Goal: Information Seeking & Learning: Check status

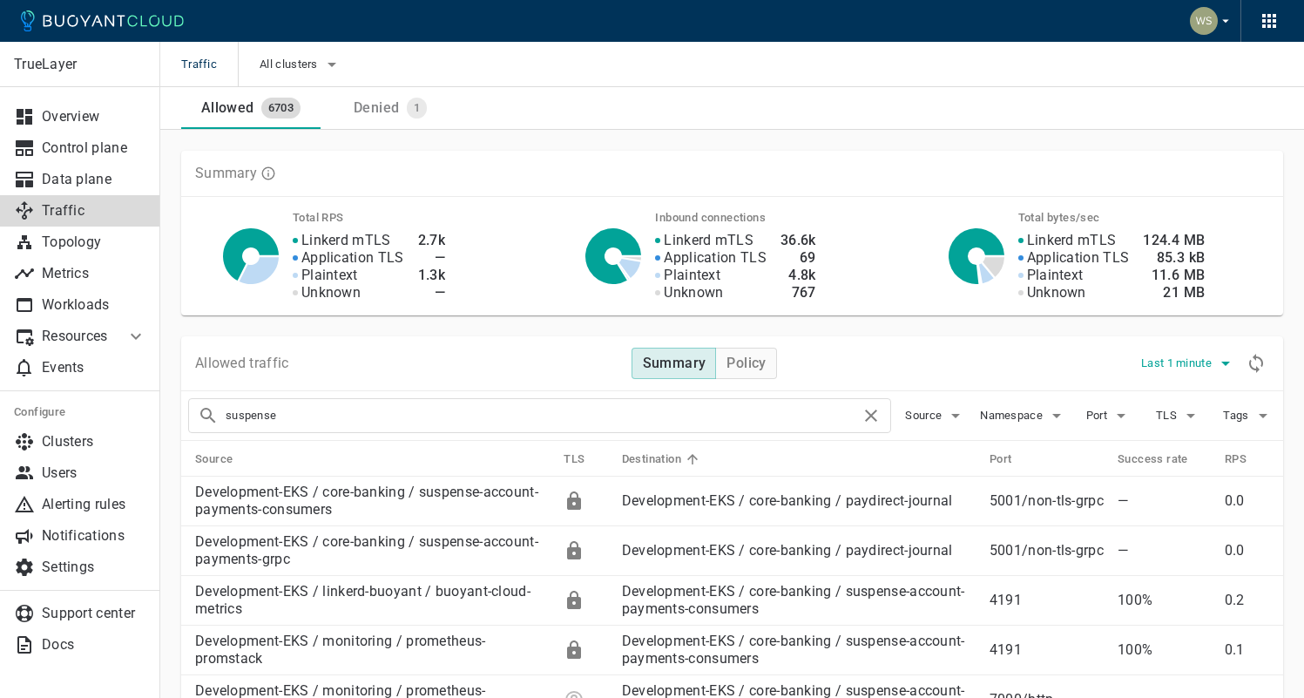
click at [1200, 359] on span "Last 1 minute" at bounding box center [1178, 363] width 74 height 14
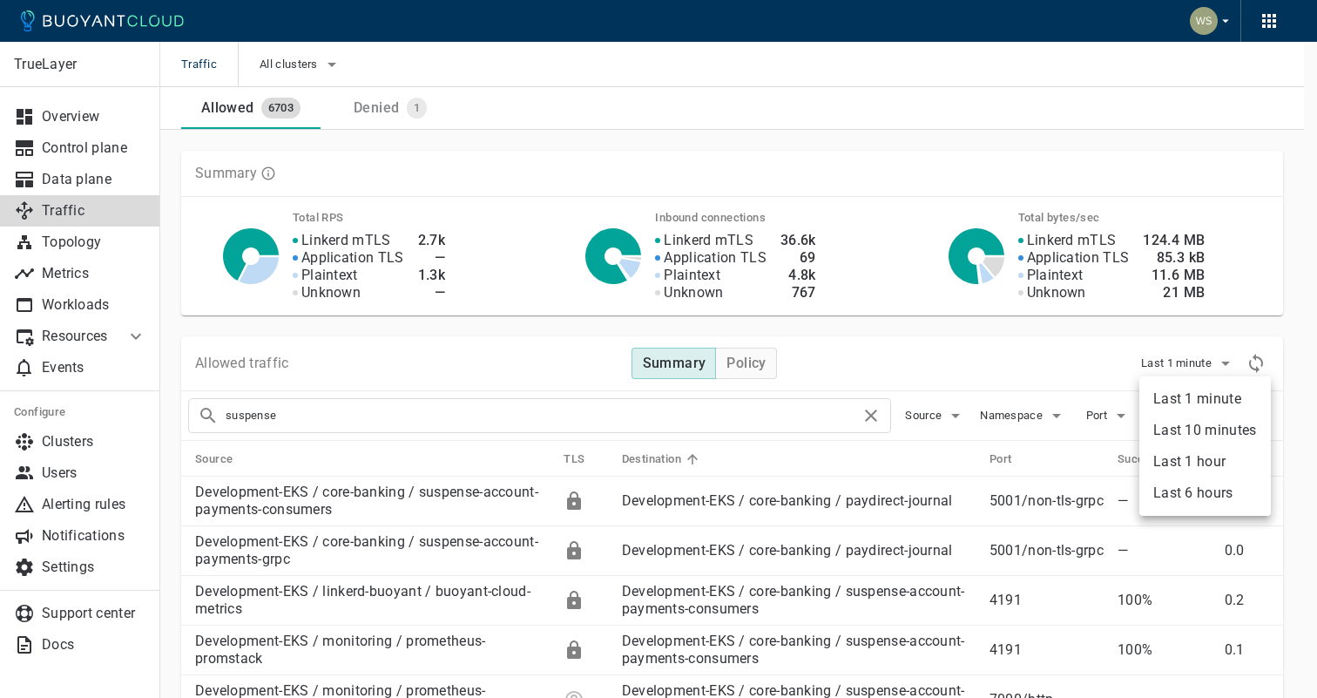
drag, startPoint x: 1197, startPoint y: 489, endPoint x: 1163, endPoint y: 489, distance: 34.8
click at [1197, 489] on li "Last 6 hours" at bounding box center [1204, 492] width 131 height 31
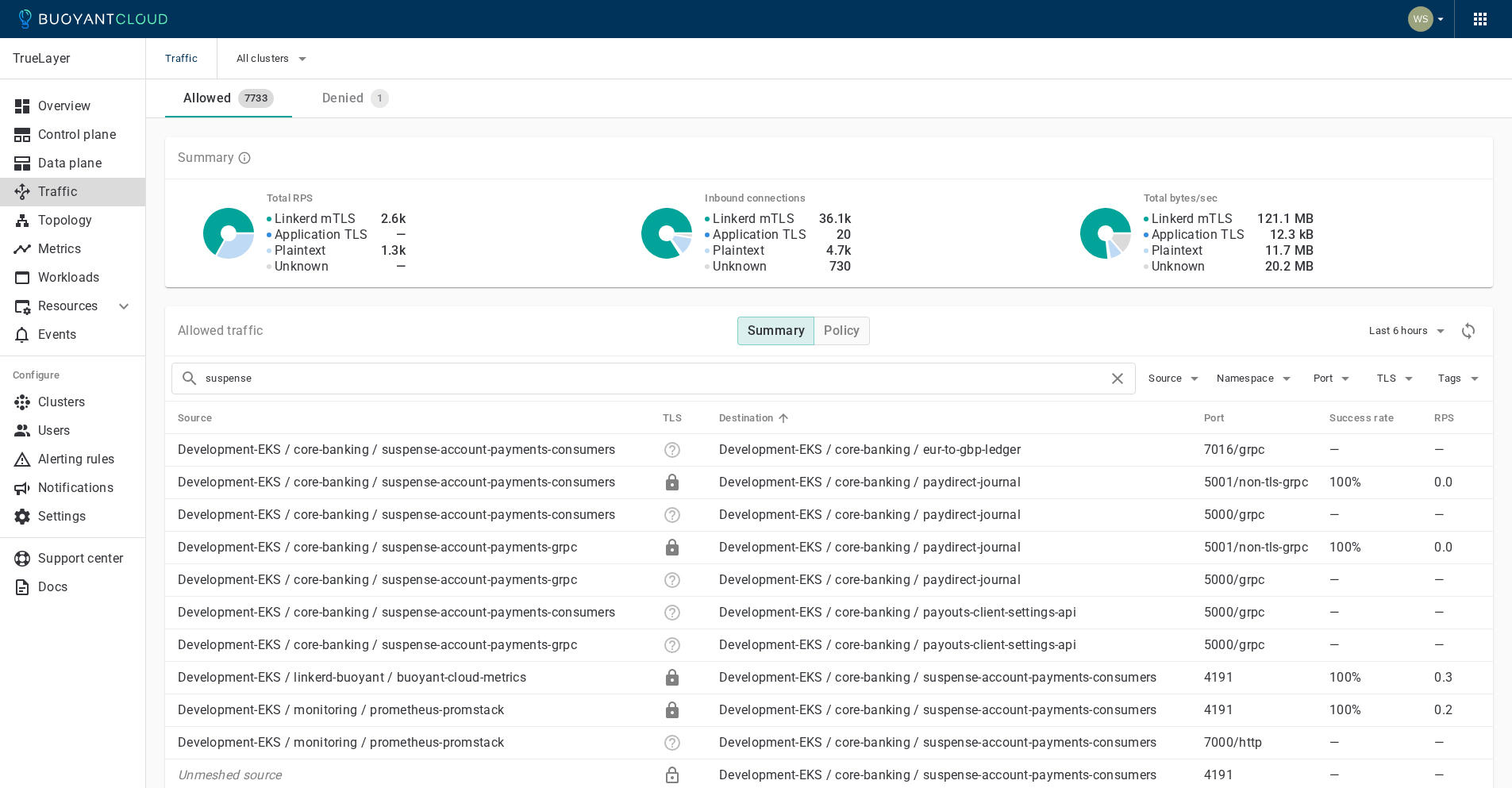
click at [480, 375] on input "suspense" at bounding box center [657, 378] width 902 height 22
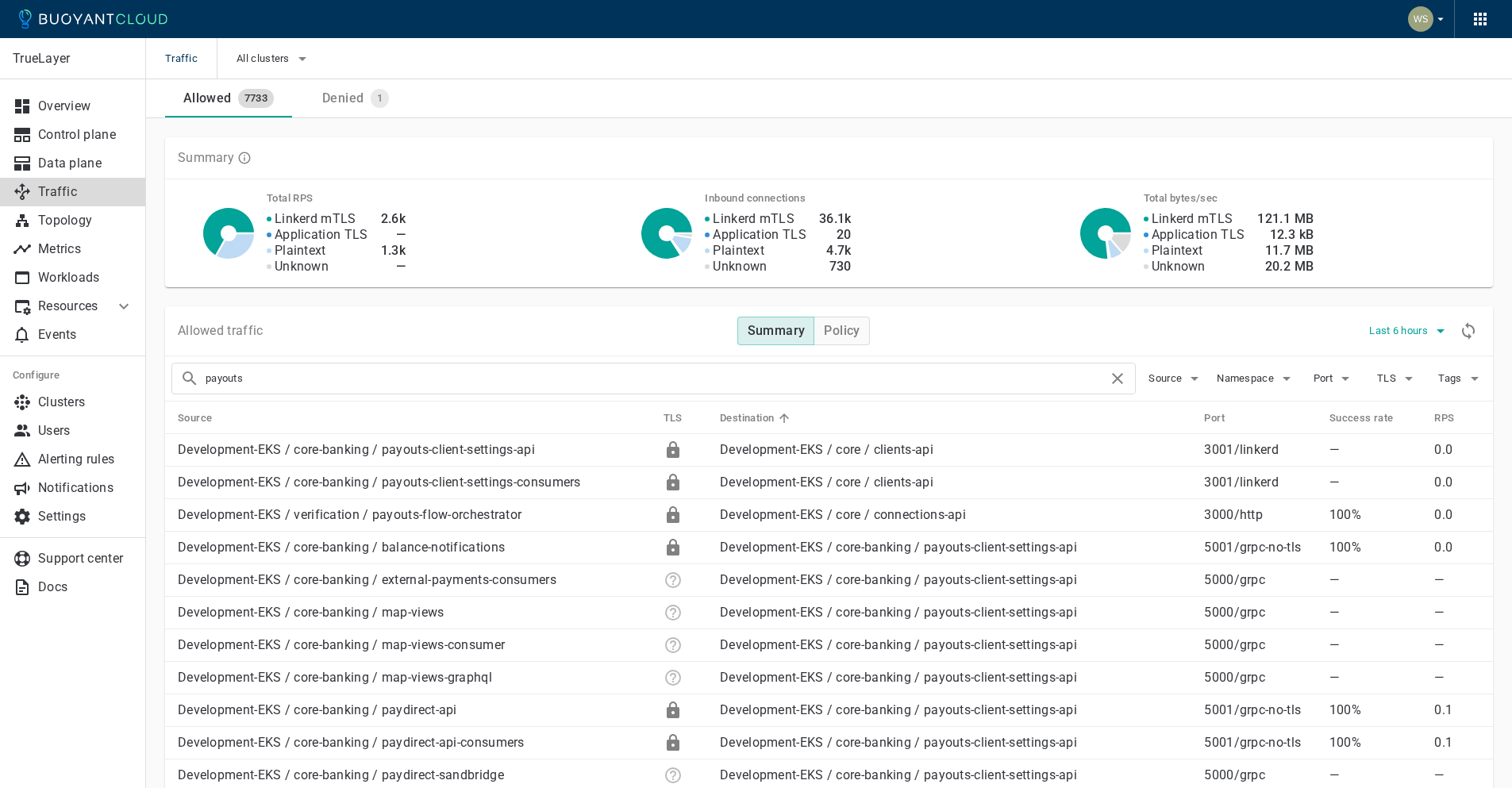
click at [1188, 337] on icon "button" at bounding box center [1440, 331] width 19 height 19
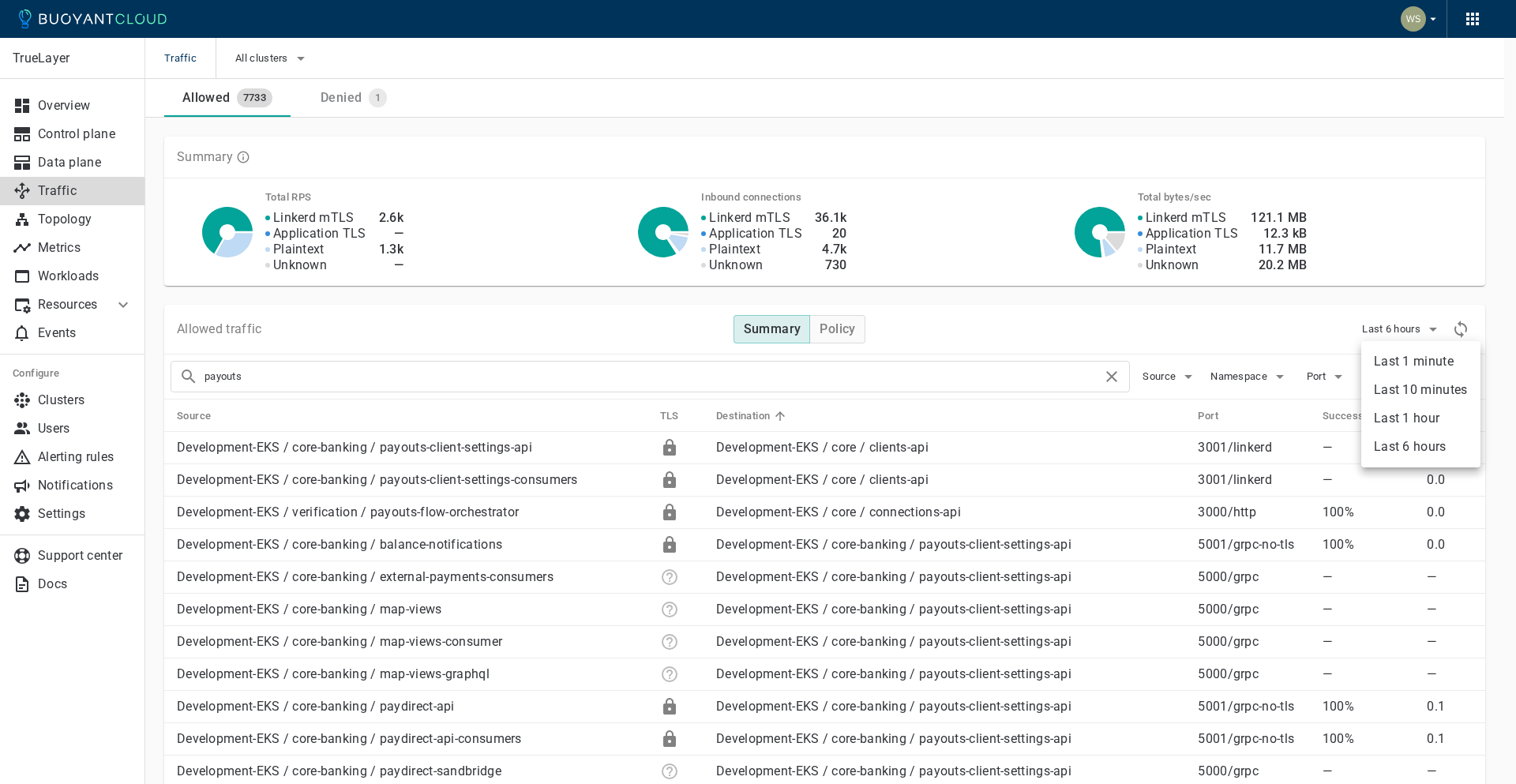
click at [1181, 413] on li "Last 1 hour" at bounding box center [1420, 418] width 119 height 28
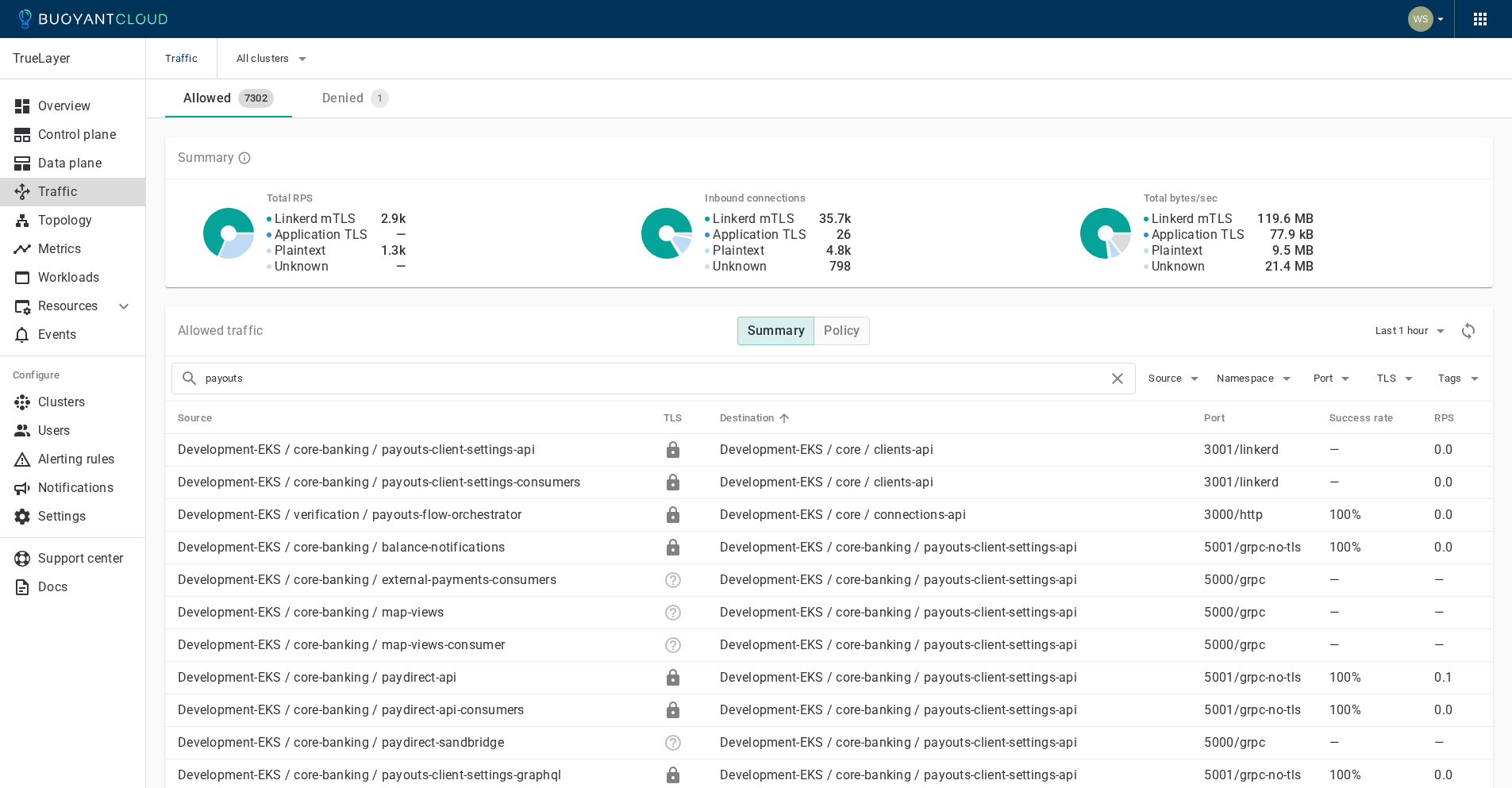
click at [514, 378] on input "payouts" at bounding box center [657, 378] width 902 height 22
type input "paydirect-journal"
